Goal: Information Seeking & Learning: Learn about a topic

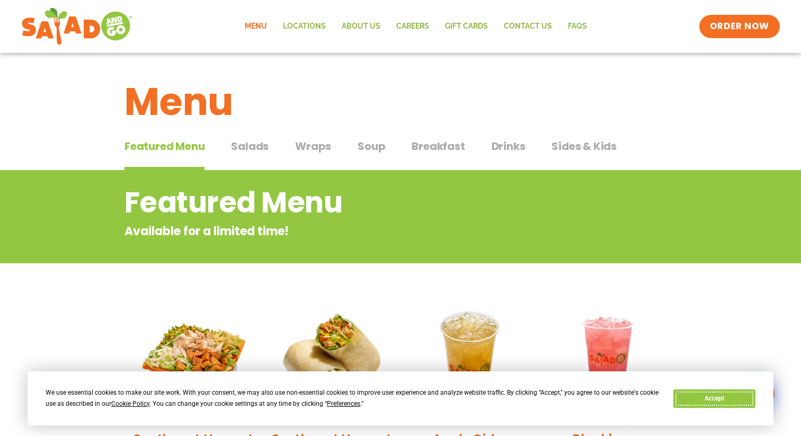
click at [707, 399] on button "Accept" at bounding box center [714, 398] width 82 height 19
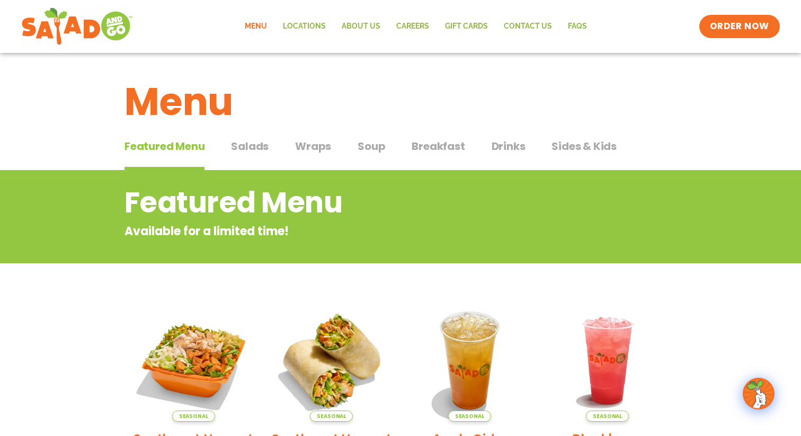
click at [253, 155] on button "Salads Salads" at bounding box center [250, 154] width 38 height 32
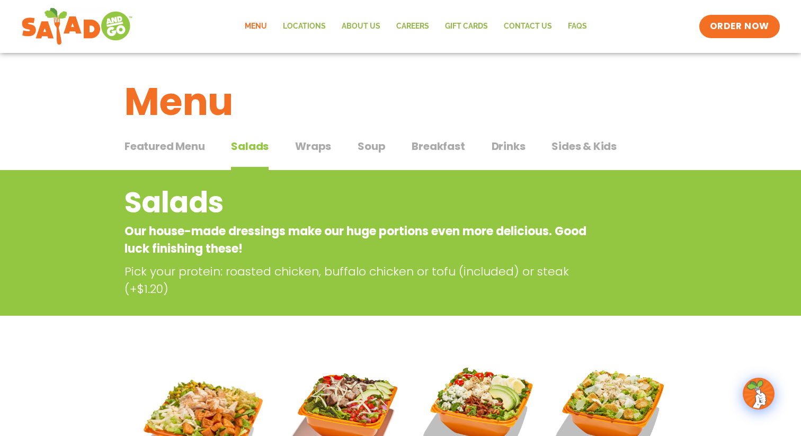
click at [337, 147] on div "Featured Menu Featured Menu Salads Salads Wraps Wraps Soup Soup Breakfast Break…" at bounding box center [401, 153] width 552 height 36
click at [314, 143] on span "Wraps" at bounding box center [313, 146] width 36 height 16
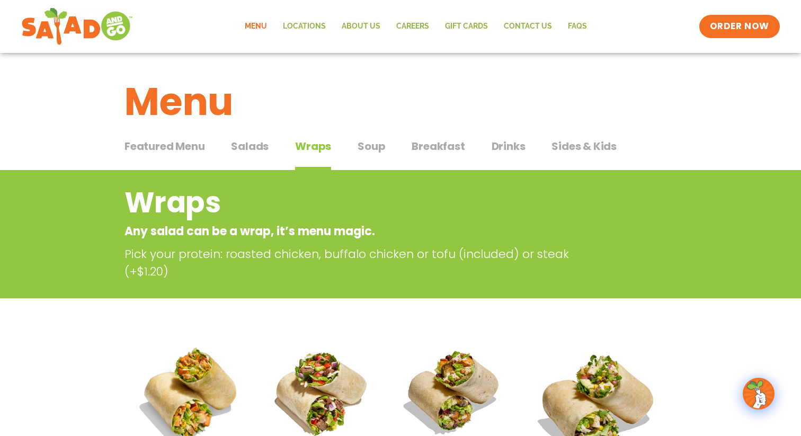
click at [252, 145] on span "Salads" at bounding box center [250, 146] width 38 height 16
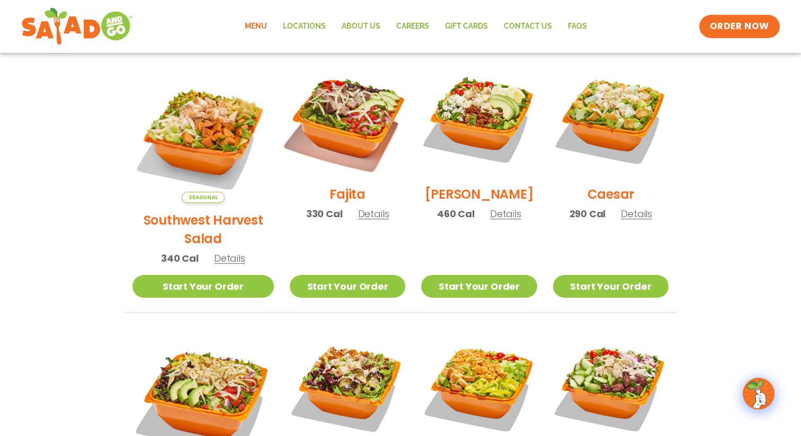
scroll to position [292, 0]
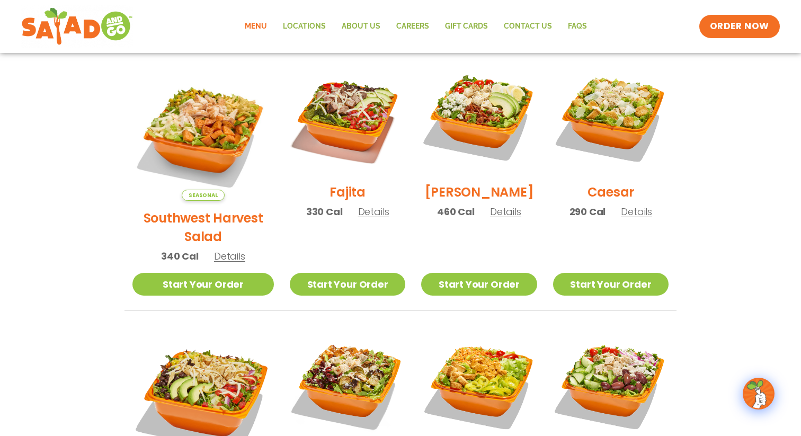
click at [216, 250] on span "Details" at bounding box center [229, 256] width 31 height 13
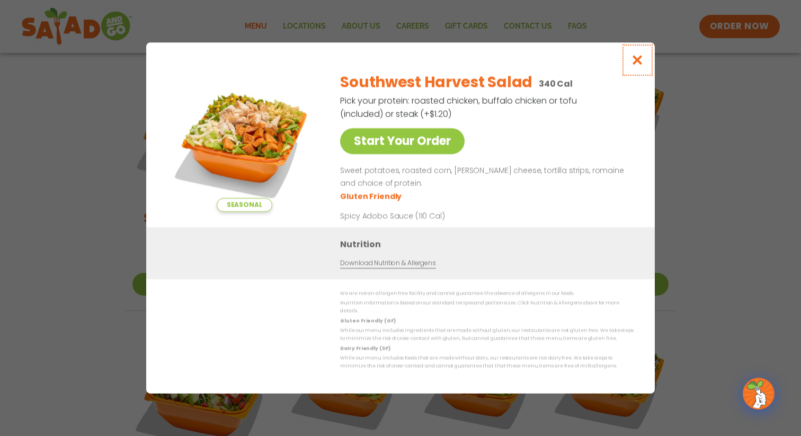
click at [642, 66] on icon "Close modal" at bounding box center [637, 60] width 13 height 11
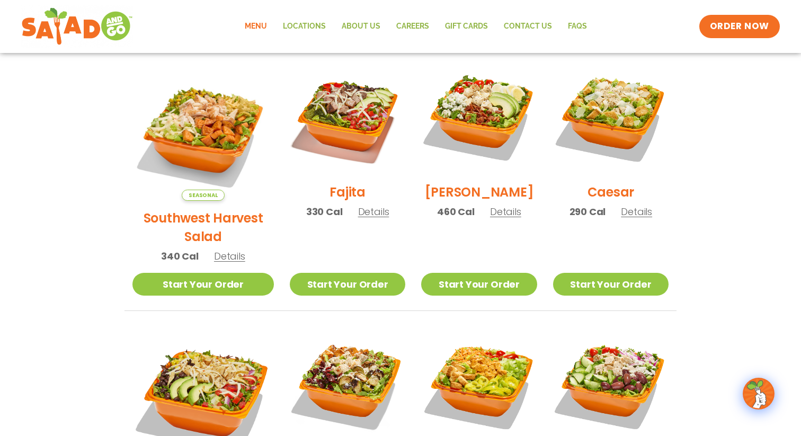
click at [226, 250] on span "Details" at bounding box center [229, 256] width 31 height 13
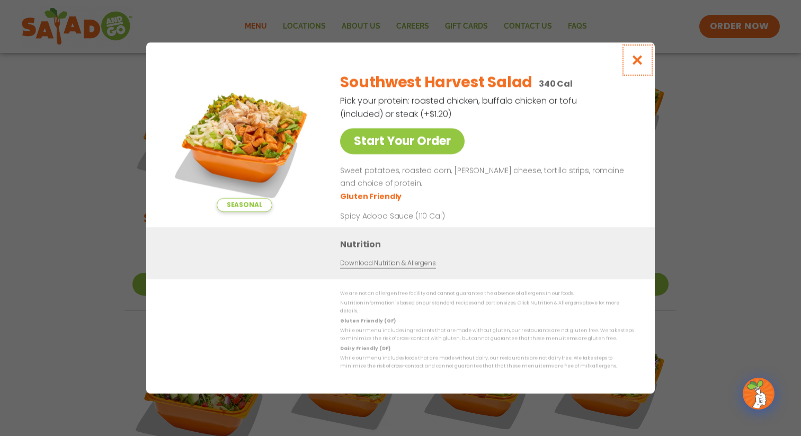
click at [637, 65] on icon "Close modal" at bounding box center [637, 60] width 13 height 11
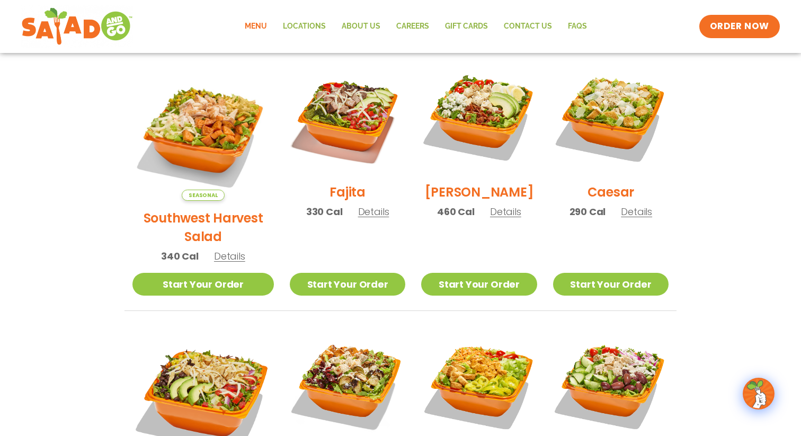
click at [490, 218] on span "Details" at bounding box center [505, 211] width 31 height 13
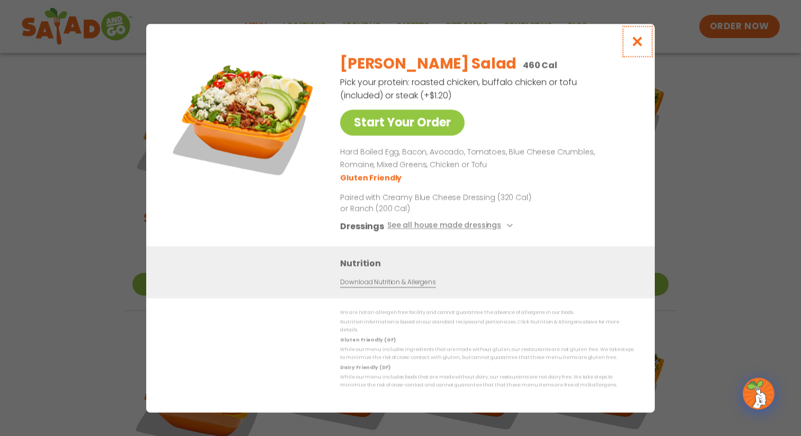
click at [637, 47] on icon "Close modal" at bounding box center [637, 41] width 13 height 11
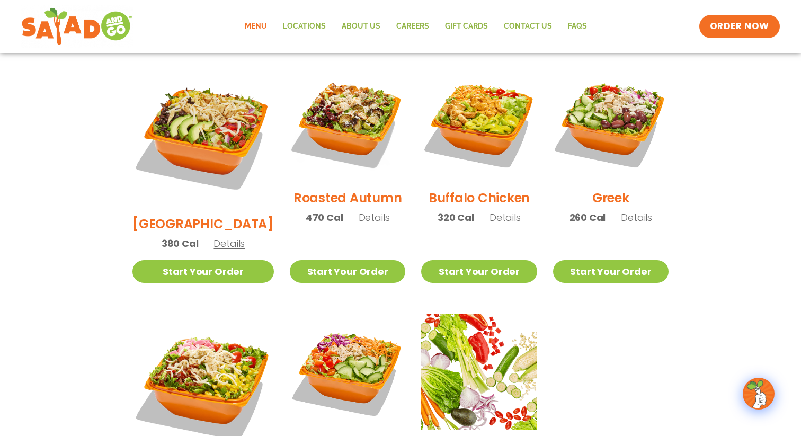
scroll to position [556, 0]
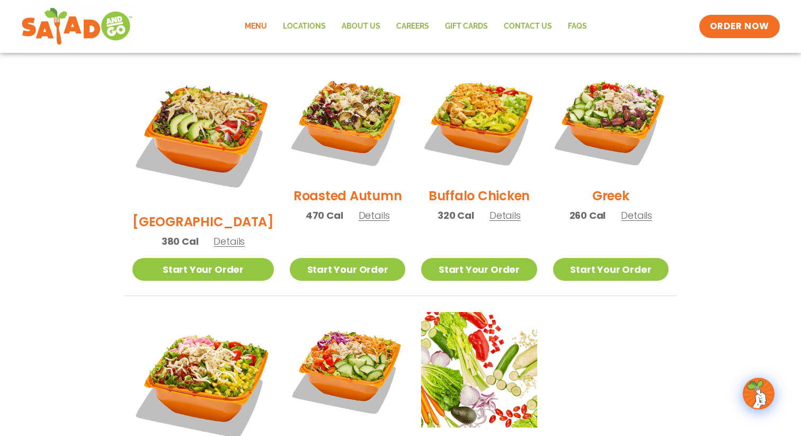
click at [214, 235] on span "Details" at bounding box center [229, 241] width 31 height 13
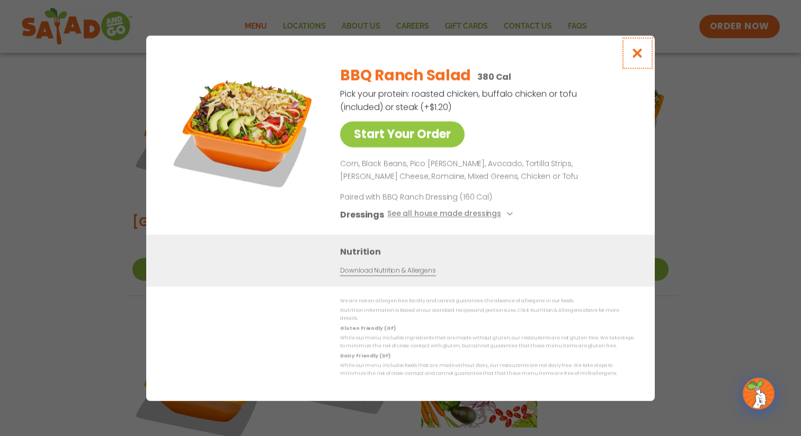
click at [641, 53] on icon "Close modal" at bounding box center [637, 53] width 13 height 11
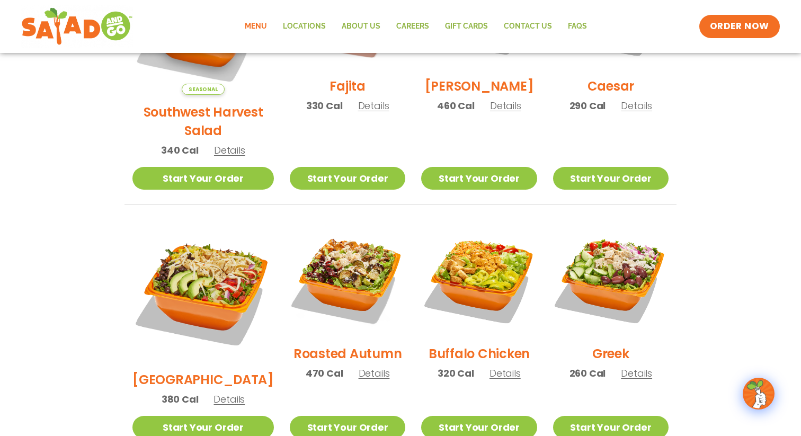
scroll to position [385, 0]
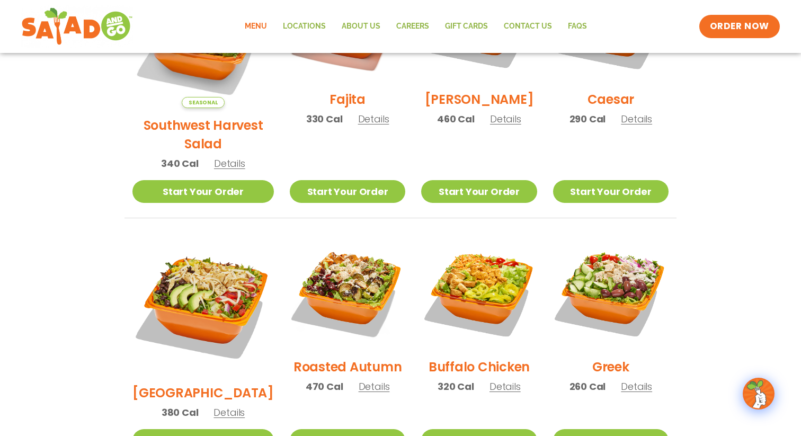
click at [625, 126] on span "Details" at bounding box center [636, 118] width 31 height 13
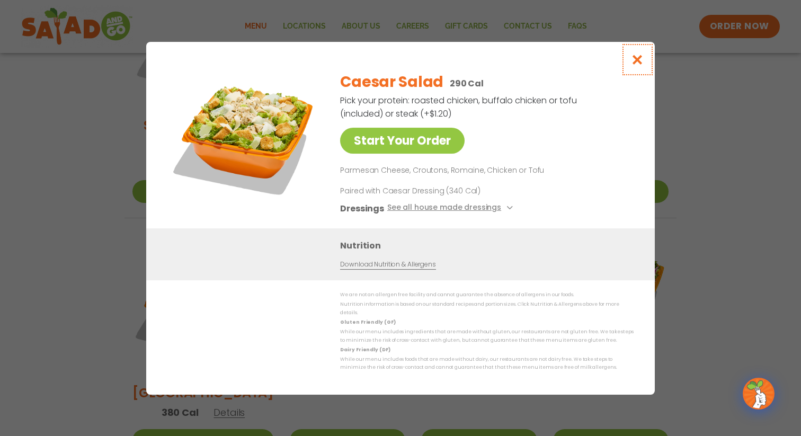
click at [635, 65] on icon "Close modal" at bounding box center [637, 59] width 13 height 11
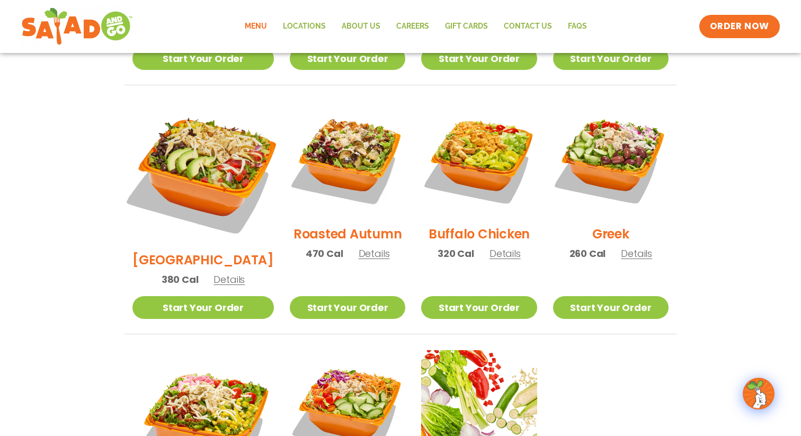
scroll to position [522, 0]
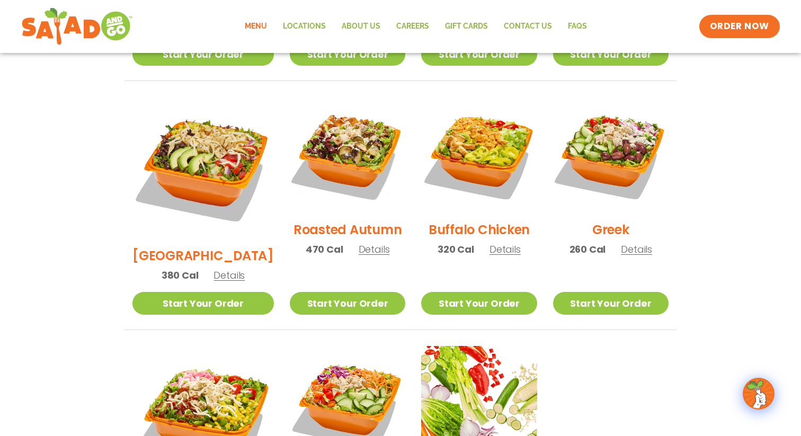
click at [224, 269] on span "Details" at bounding box center [229, 275] width 31 height 13
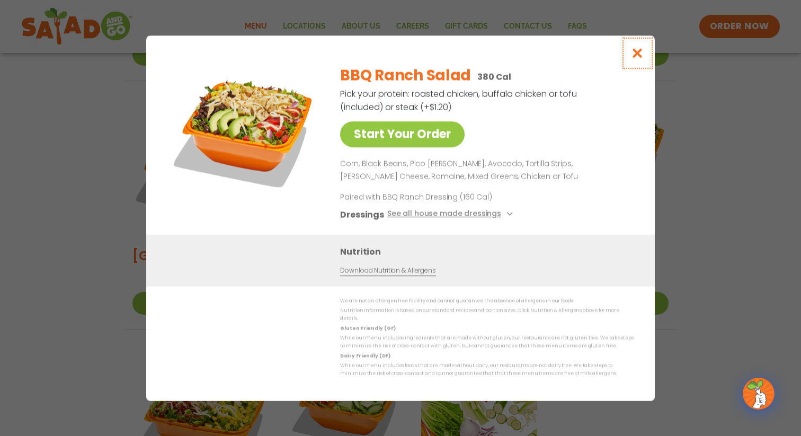
click at [635, 59] on icon "Close modal" at bounding box center [637, 53] width 13 height 11
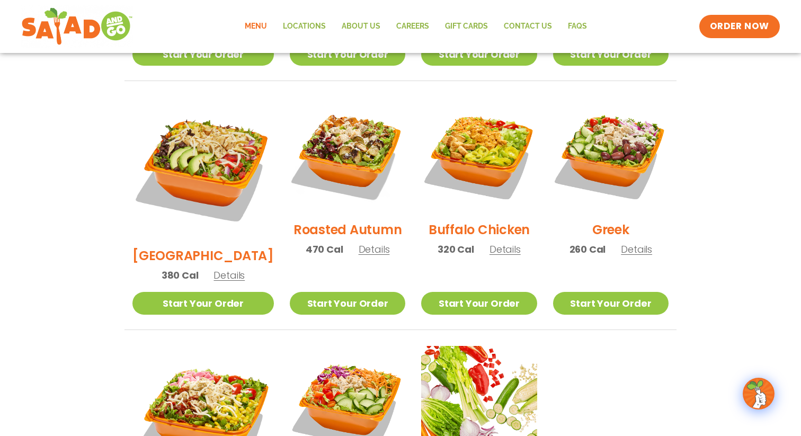
click at [361, 243] on span "Details" at bounding box center [374, 249] width 31 height 13
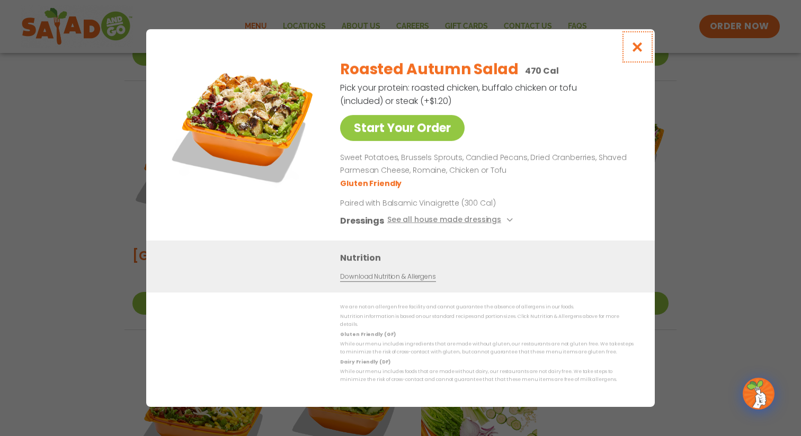
click at [637, 51] on icon "Close modal" at bounding box center [637, 46] width 13 height 11
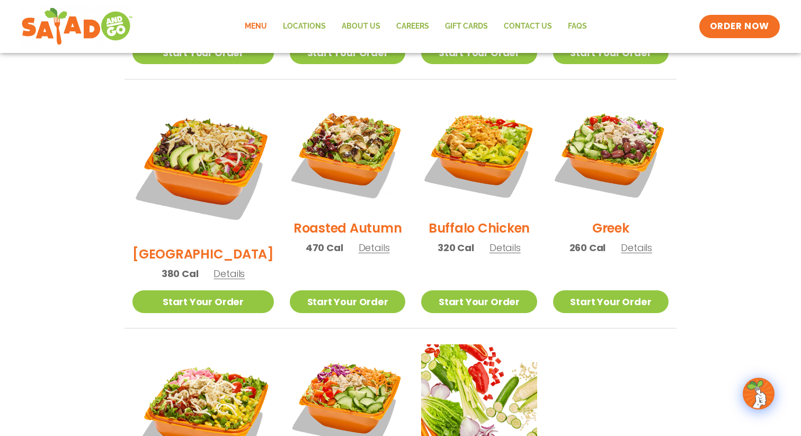
scroll to position [534, 0]
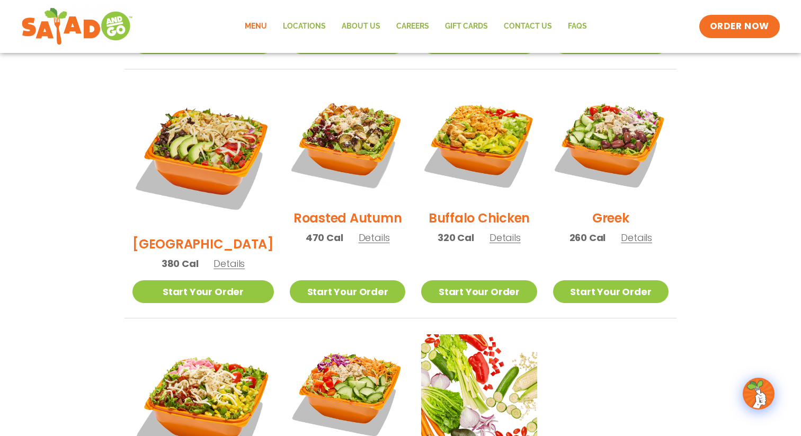
click at [637, 231] on span "Details" at bounding box center [636, 237] width 31 height 13
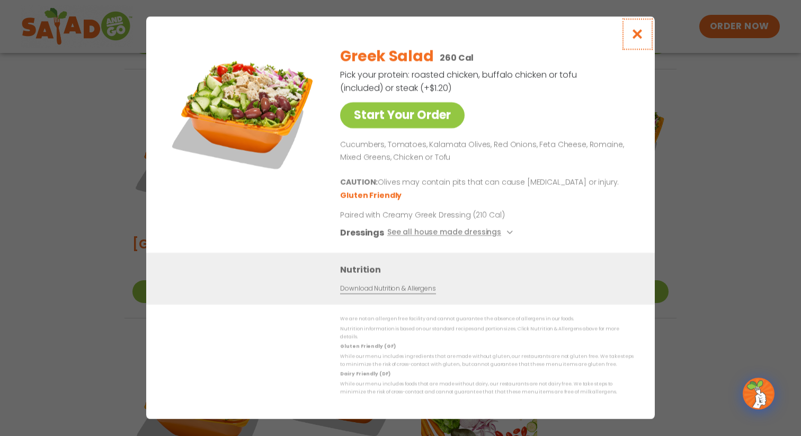
click at [644, 33] on icon "Close modal" at bounding box center [637, 34] width 13 height 11
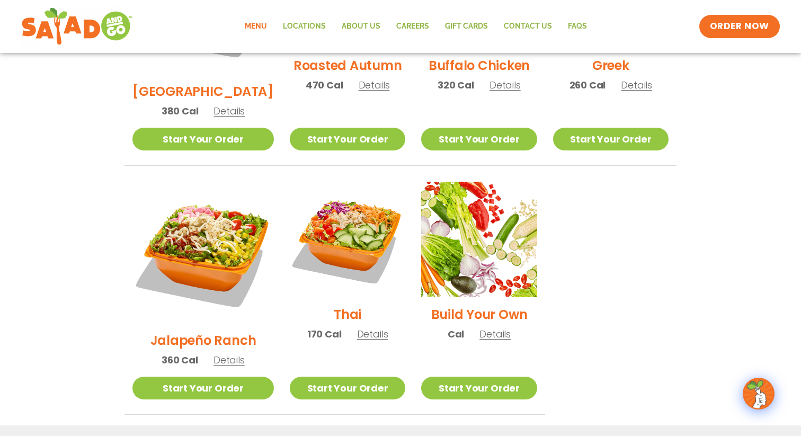
scroll to position [694, 0]
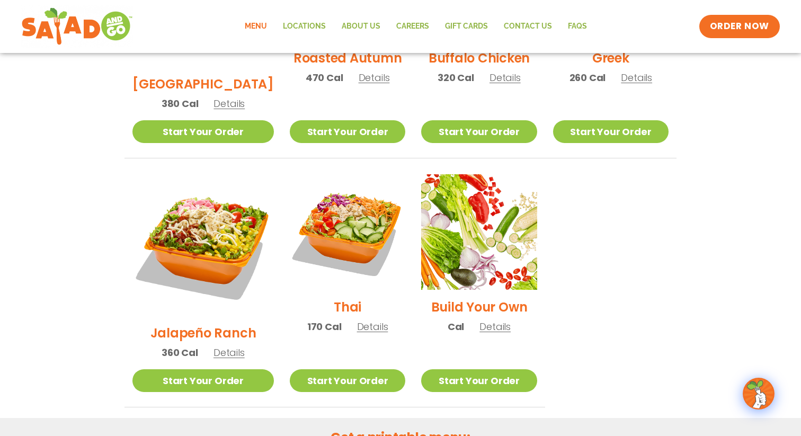
click at [357, 320] on span "Details" at bounding box center [372, 326] width 31 height 13
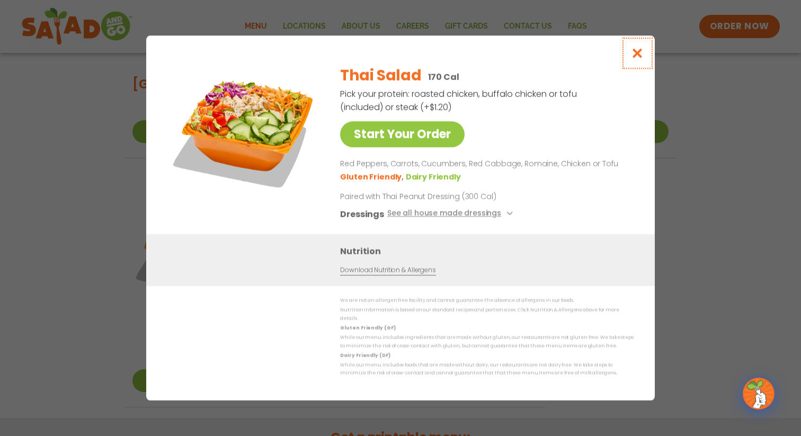
click at [642, 55] on icon "Close modal" at bounding box center [637, 53] width 13 height 11
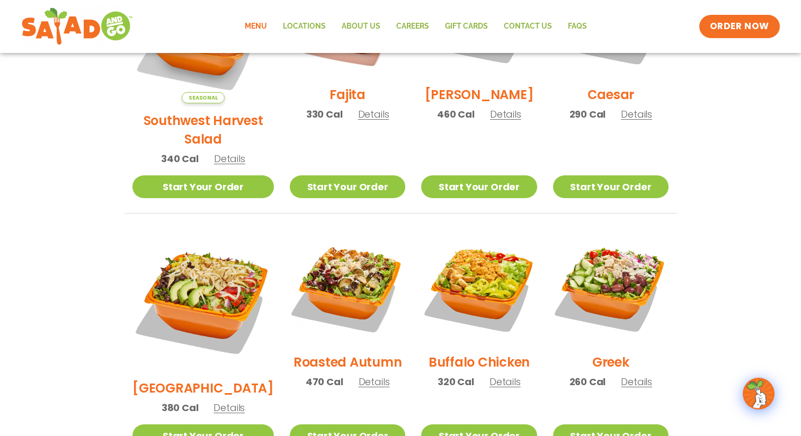
scroll to position [381, 0]
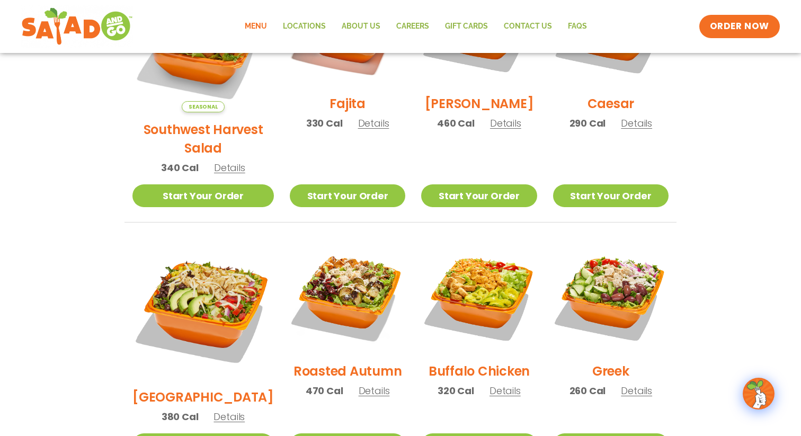
click at [775, 4] on div "Menu Locations About Us Careers GIFT CARDS Contact Us FAQs Menu Menu Locations …" at bounding box center [400, 26] width 801 height 53
click at [748, 43] on div "Menu Locations About Us Careers GIFT CARDS Contact Us FAQs Menu Menu Locations …" at bounding box center [400, 26] width 759 height 42
click at [746, 33] on span "ORDER NOW" at bounding box center [740, 27] width 66 height 14
